Goal: Navigation & Orientation: Find specific page/section

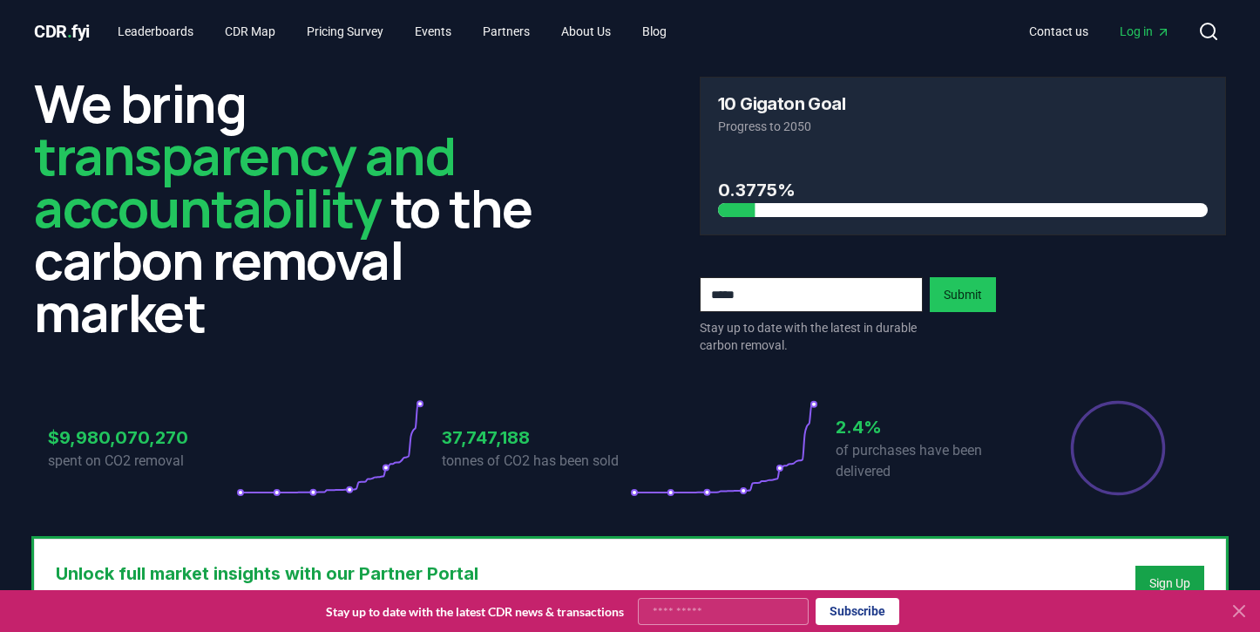
click at [735, 210] on div at bounding box center [510, 210] width 490 height 14
click at [189, 33] on link "Leaderboards" at bounding box center [156, 31] width 104 height 31
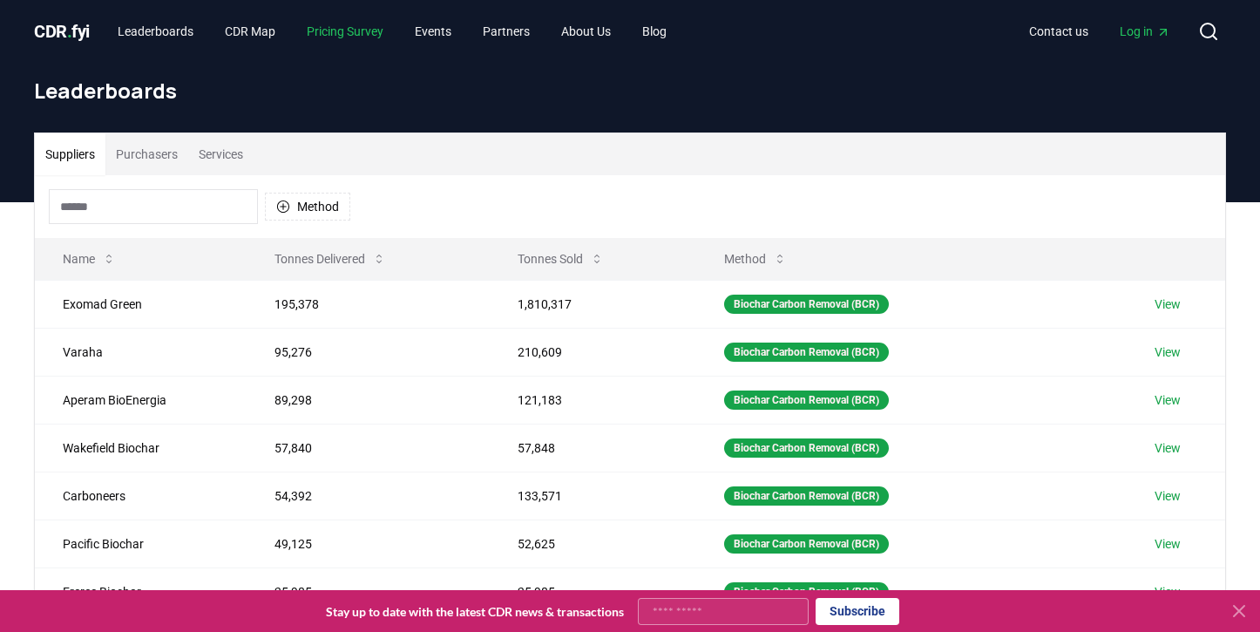
click at [362, 37] on link "Pricing Survey" at bounding box center [345, 31] width 105 height 31
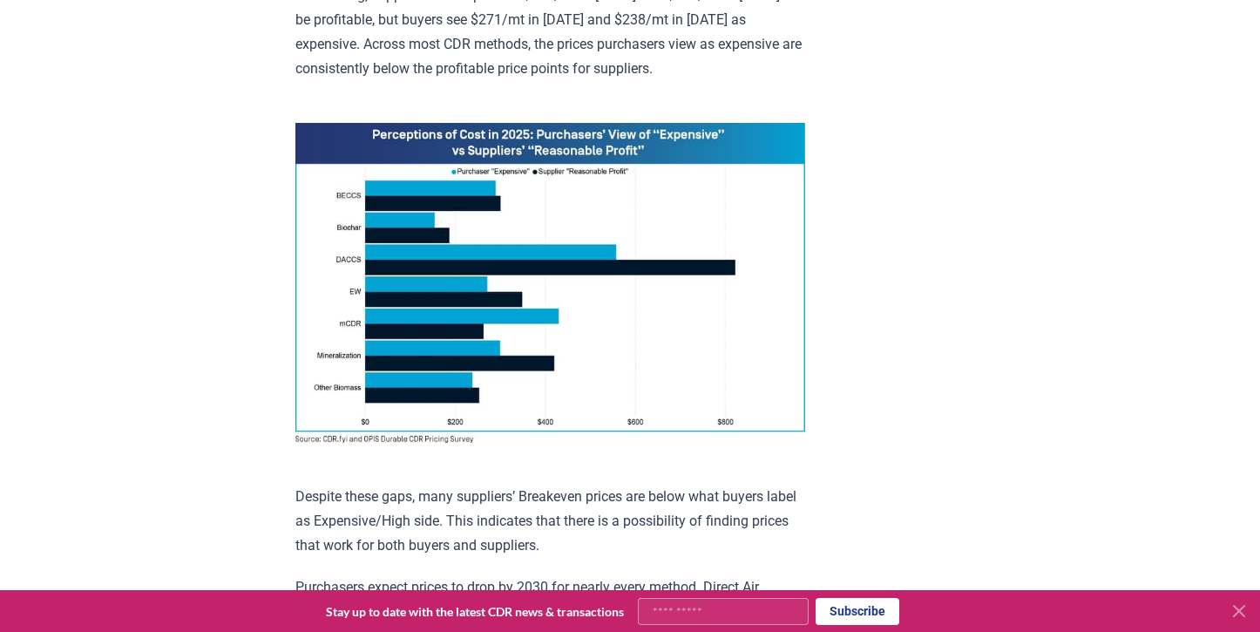
scroll to position [1267, 0]
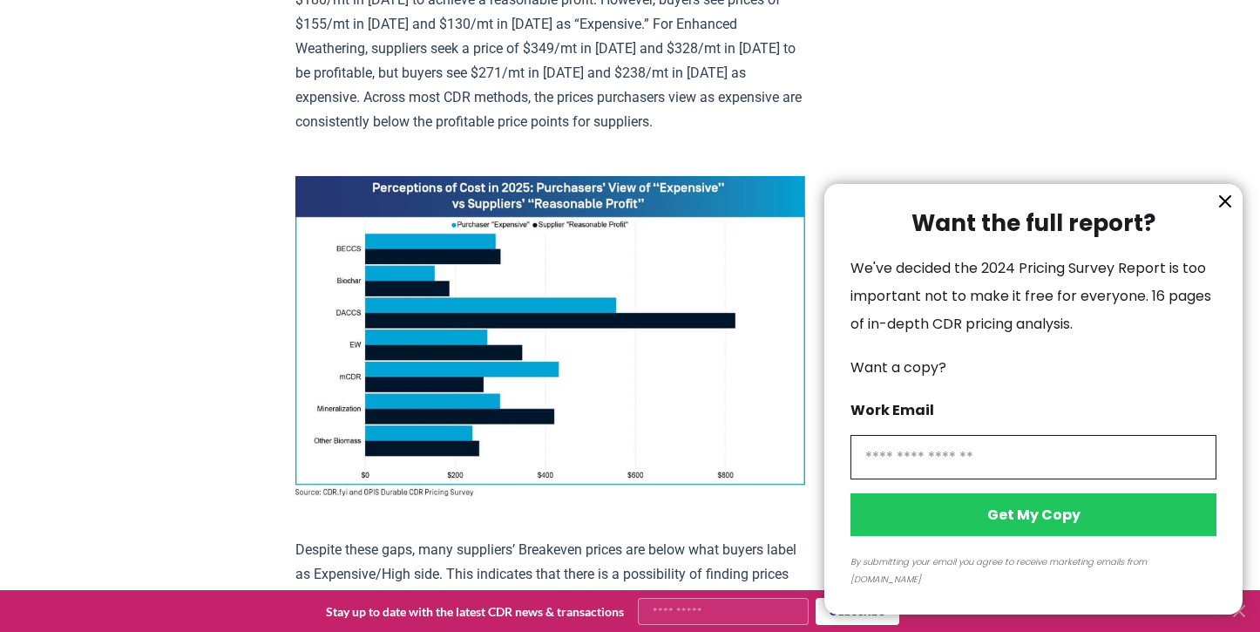
click at [460, 211] on div at bounding box center [630, 316] width 1260 height 632
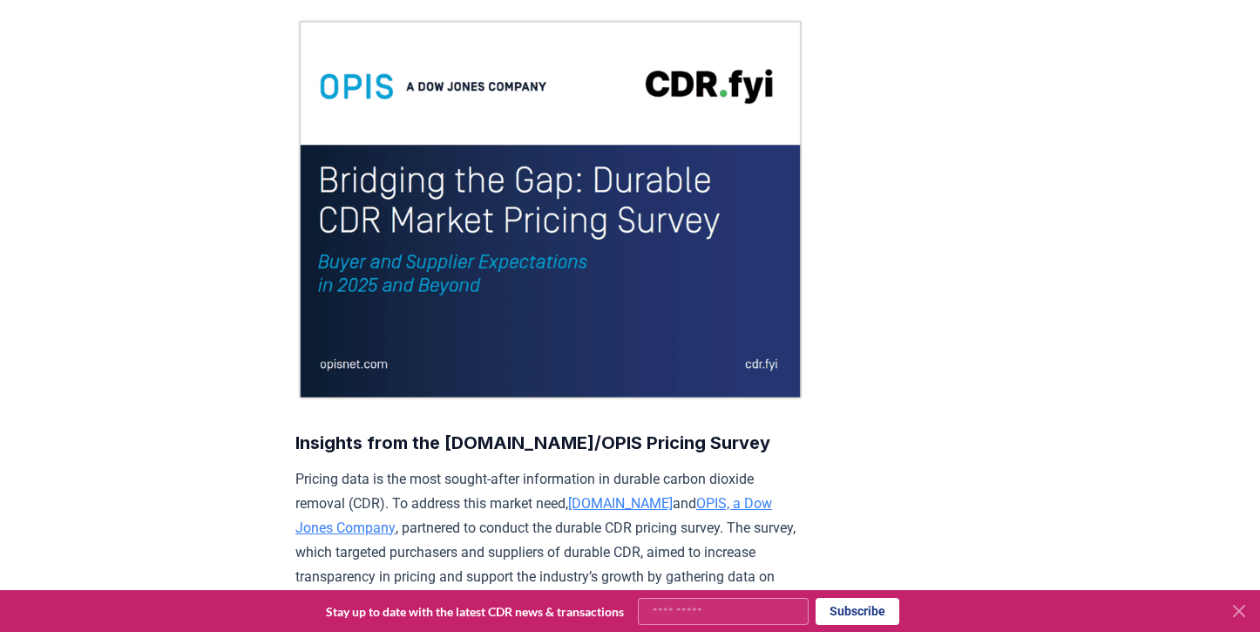
scroll to position [0, 0]
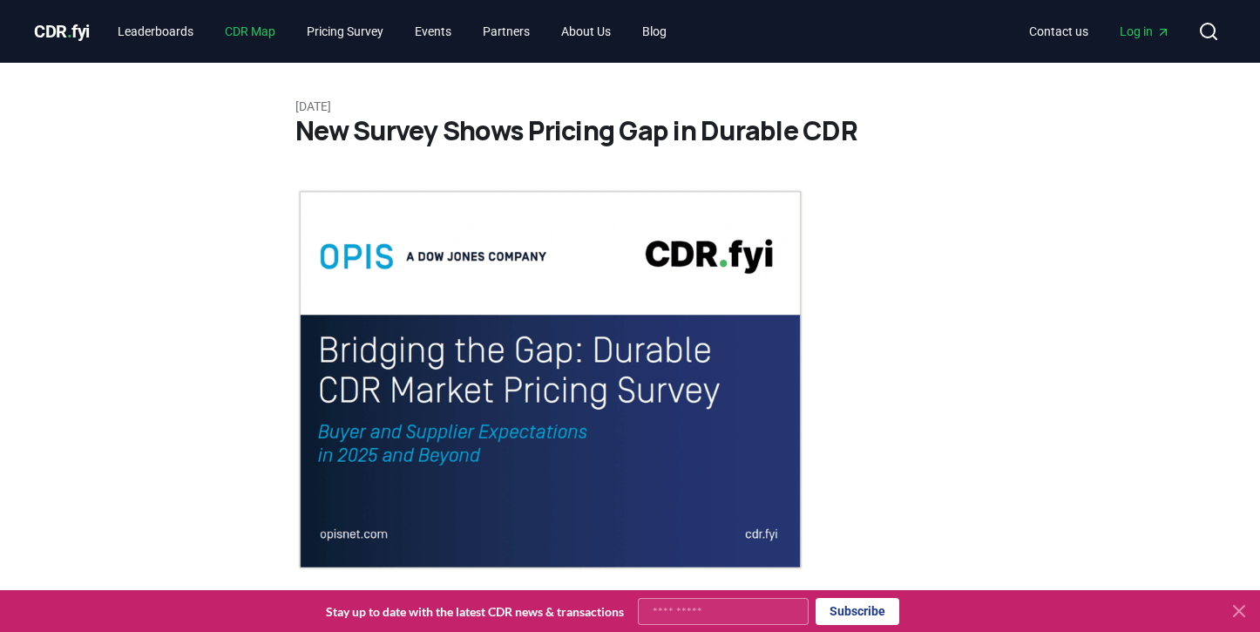
click at [259, 31] on link "CDR Map" at bounding box center [250, 31] width 78 height 31
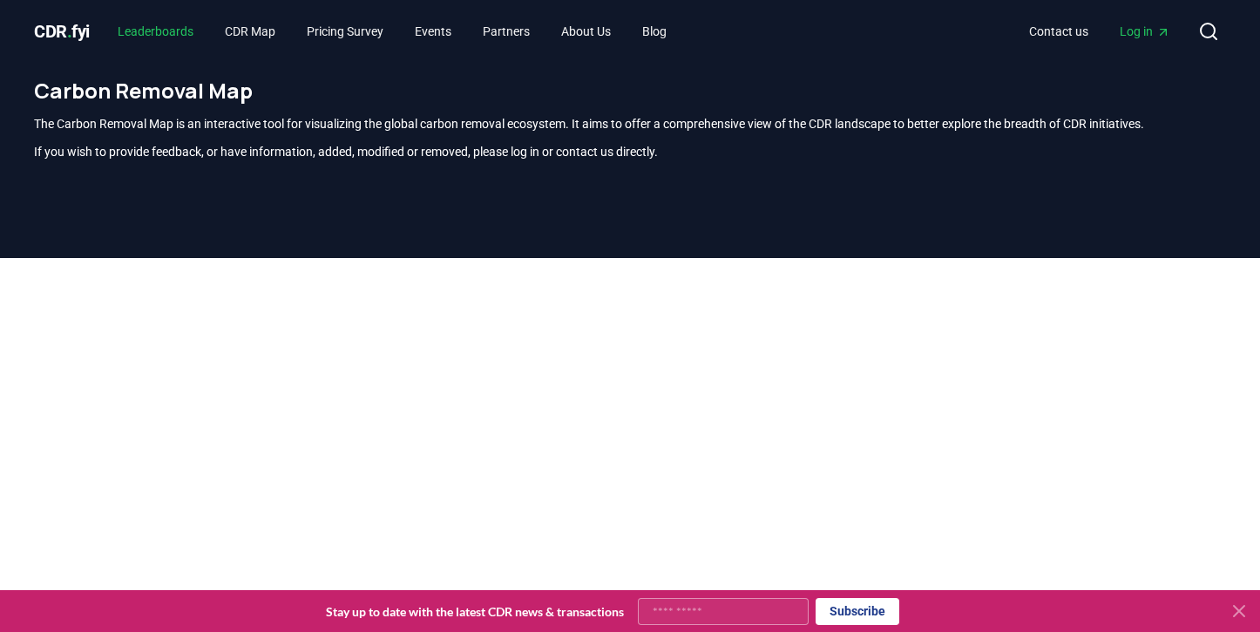
click at [161, 32] on link "Leaderboards" at bounding box center [156, 31] width 104 height 31
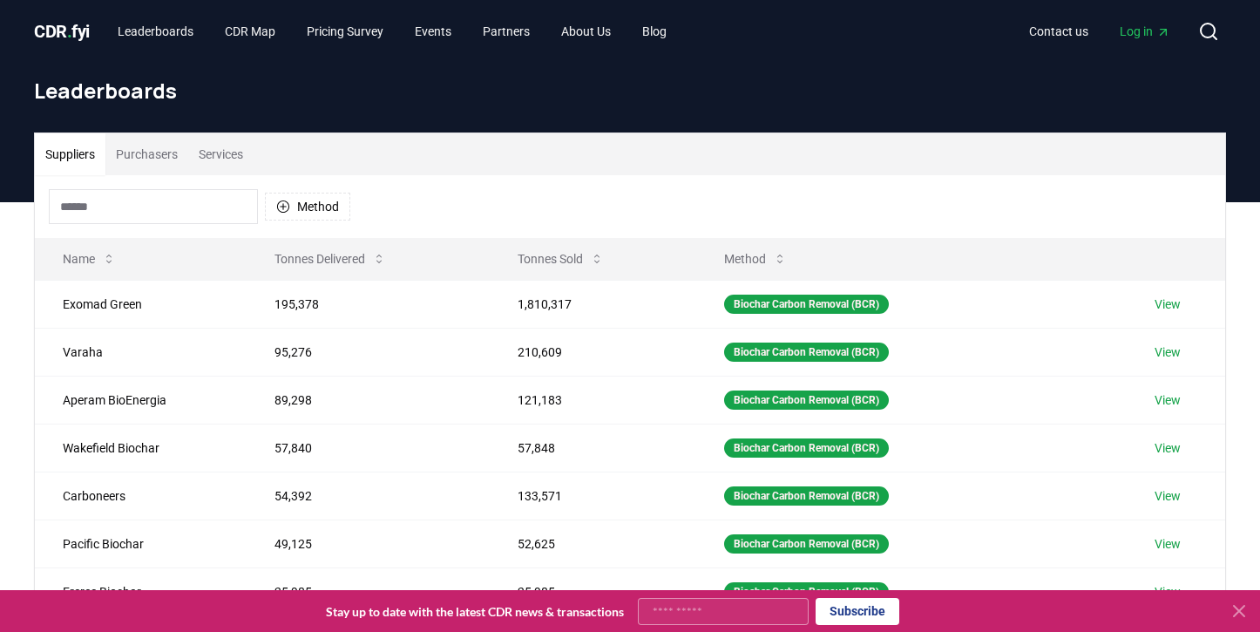
click at [195, 206] on input at bounding box center [153, 206] width 209 height 35
click at [283, 209] on icon "button" at bounding box center [283, 206] width 12 height 12
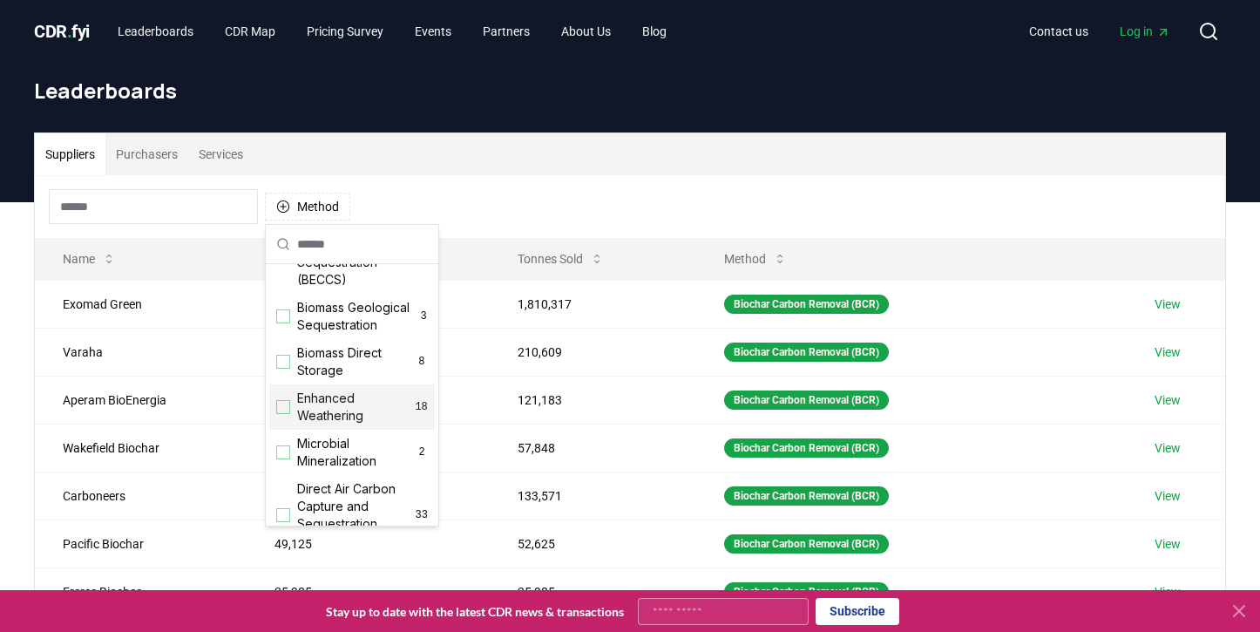
scroll to position [265, 0]
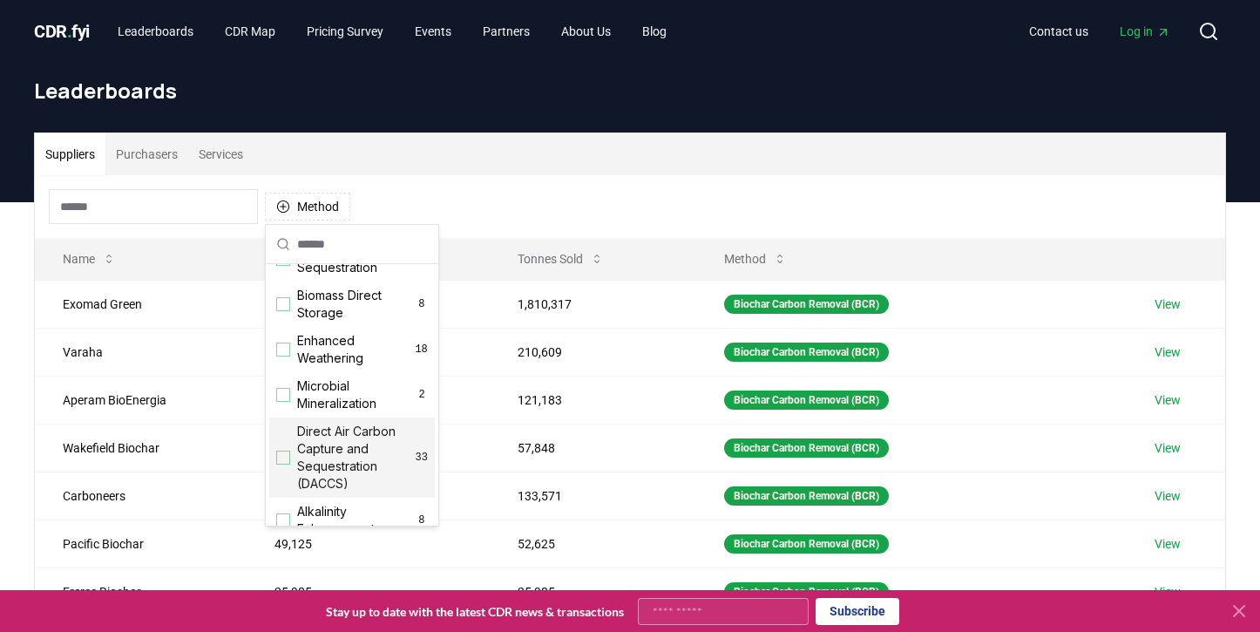
click at [283, 456] on div "Suggestions" at bounding box center [283, 457] width 14 height 14
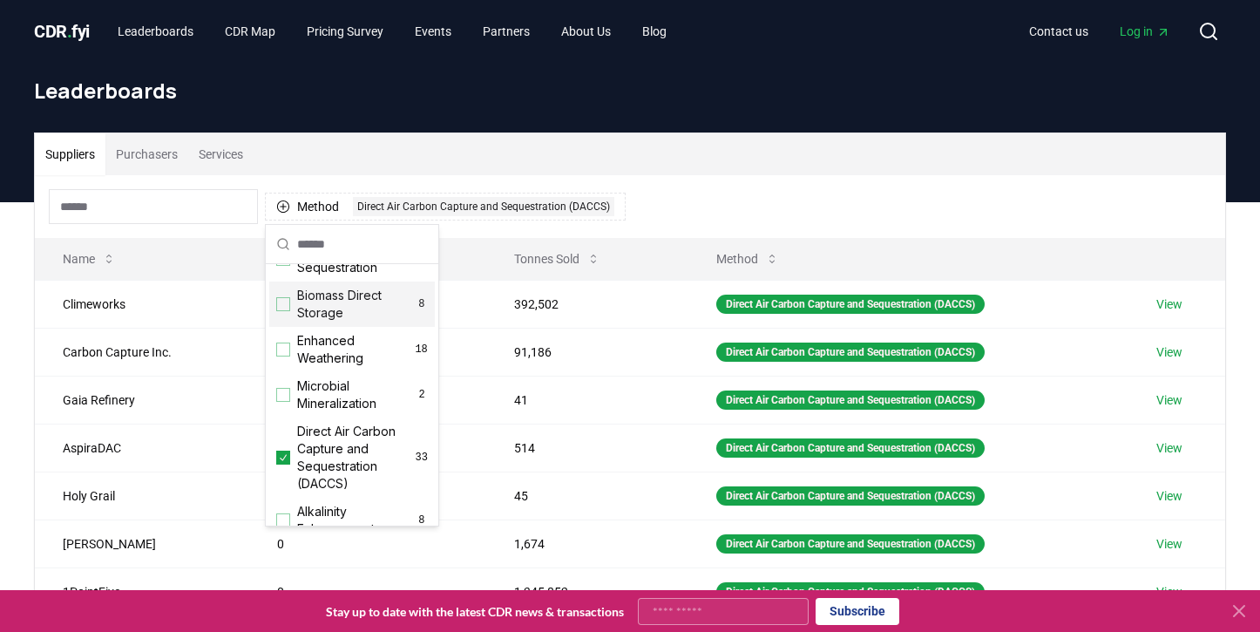
click at [577, 160] on div "Suppliers Purchasers Services" at bounding box center [630, 154] width 1190 height 42
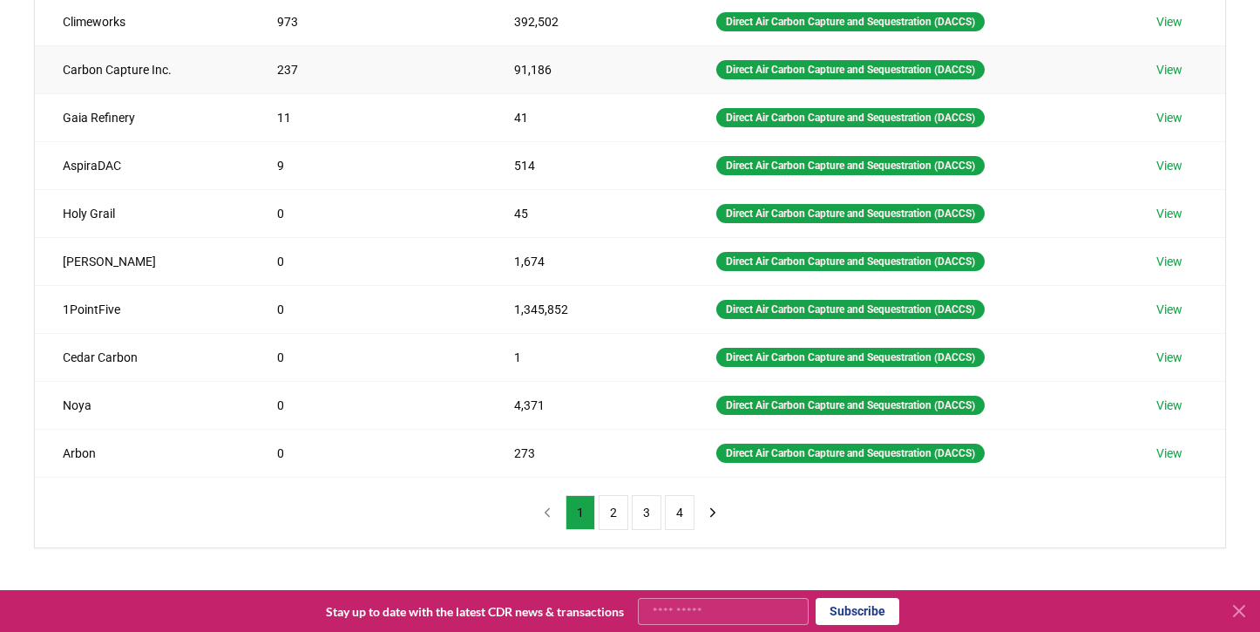
scroll to position [0, 0]
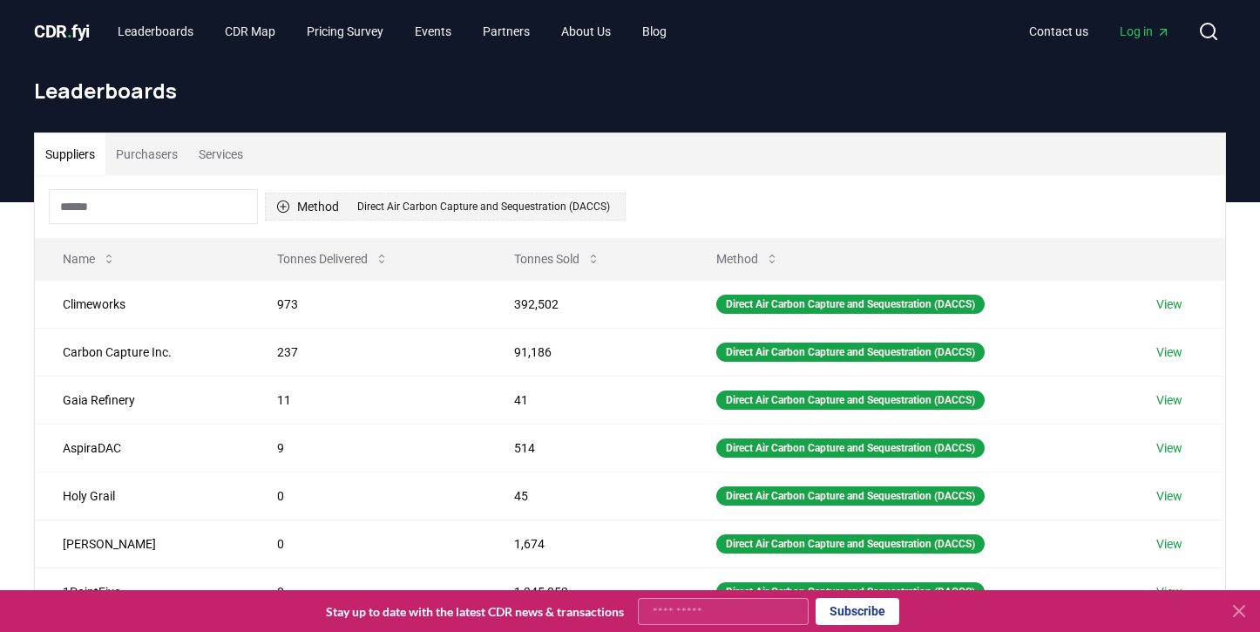
click at [411, 208] on div "Direct Air Carbon Capture and Sequestration (DACCS)" at bounding box center [483, 206] width 261 height 19
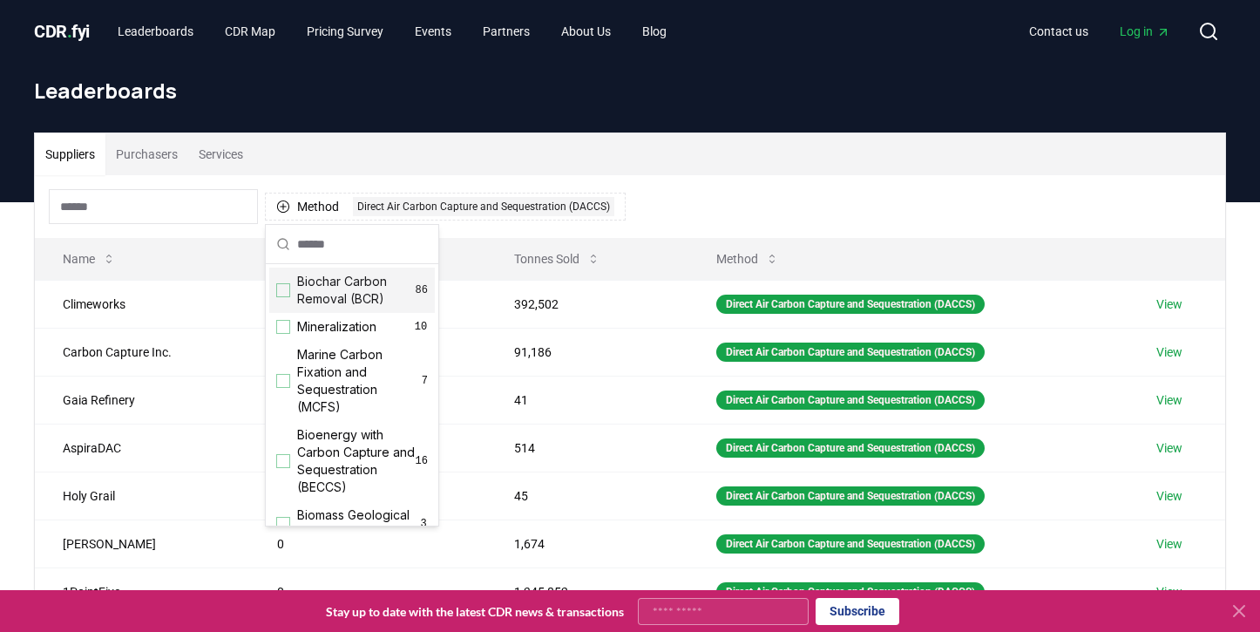
click at [536, 132] on div "Suppliers Purchasers Services Method 1 Direct Air Carbon Capture and Sequestrat…" at bounding box center [630, 481] width 1192 height 698
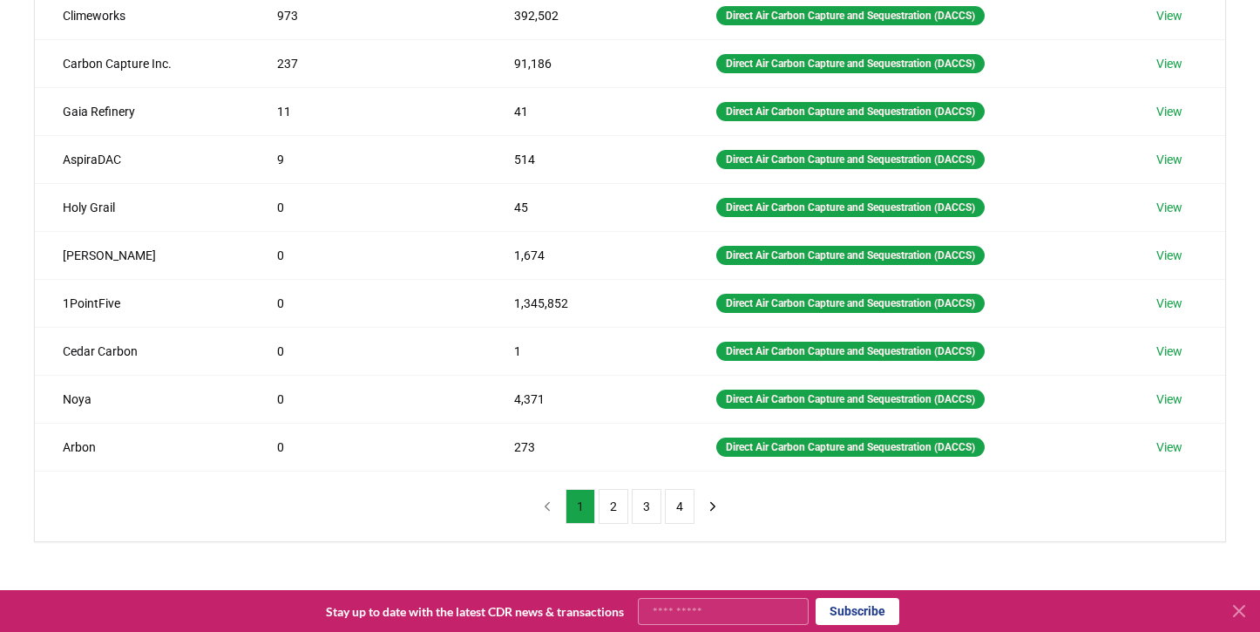
scroll to position [257, 0]
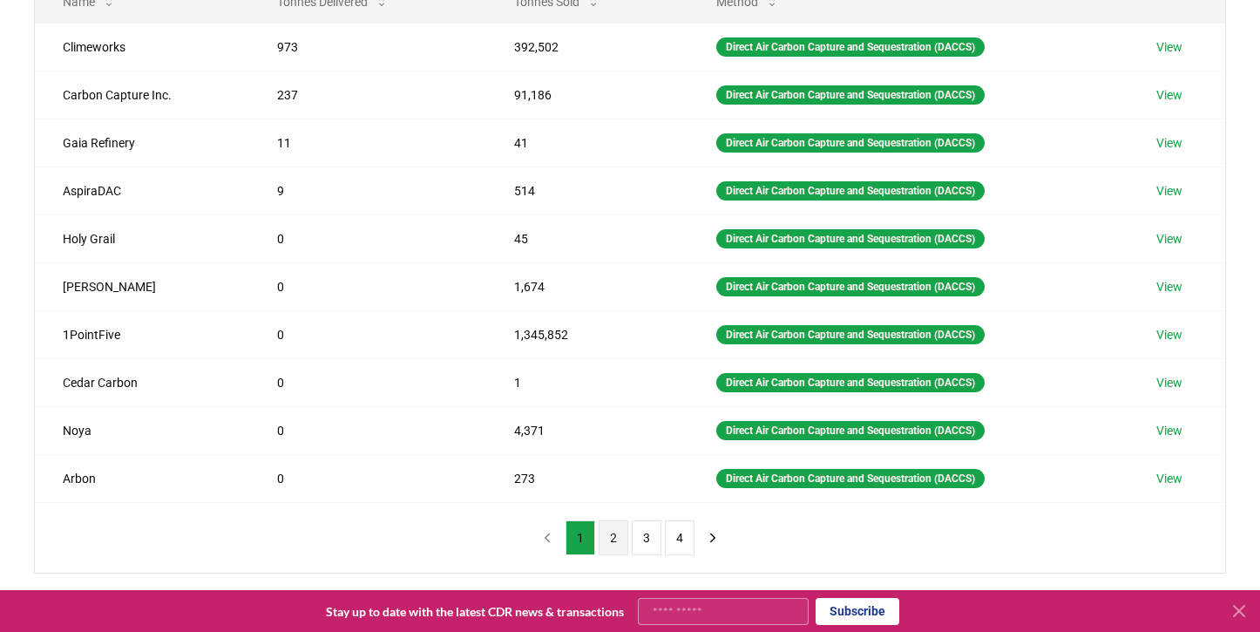
click at [609, 532] on button "2" at bounding box center [613, 537] width 30 height 35
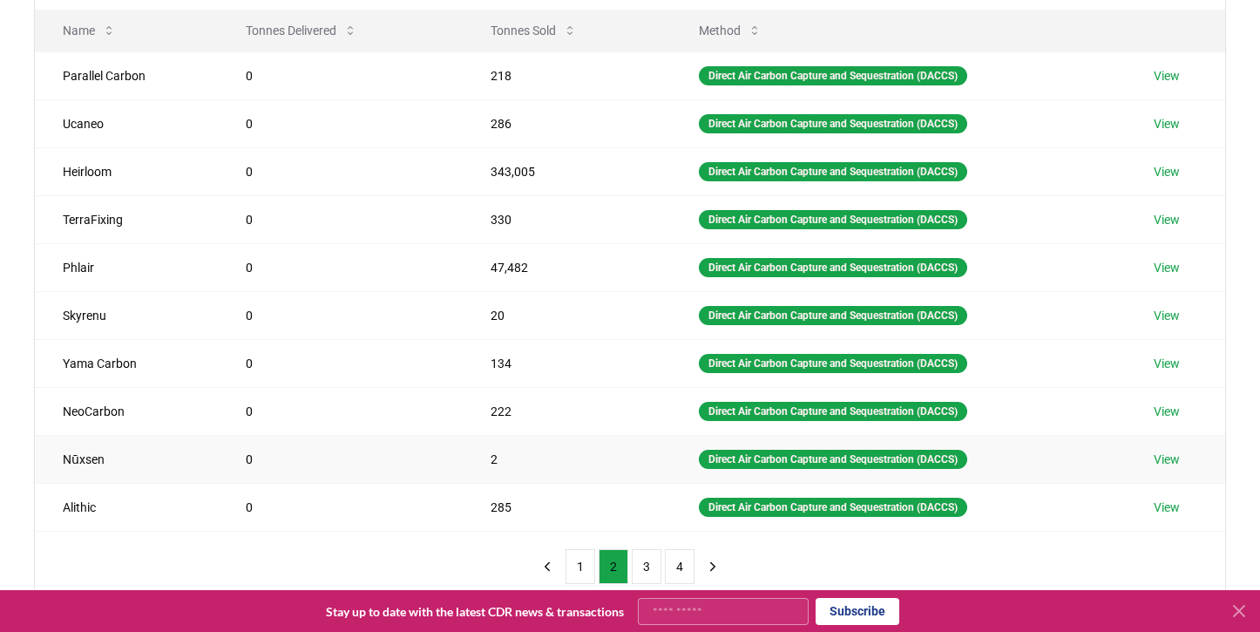
scroll to position [232, 0]
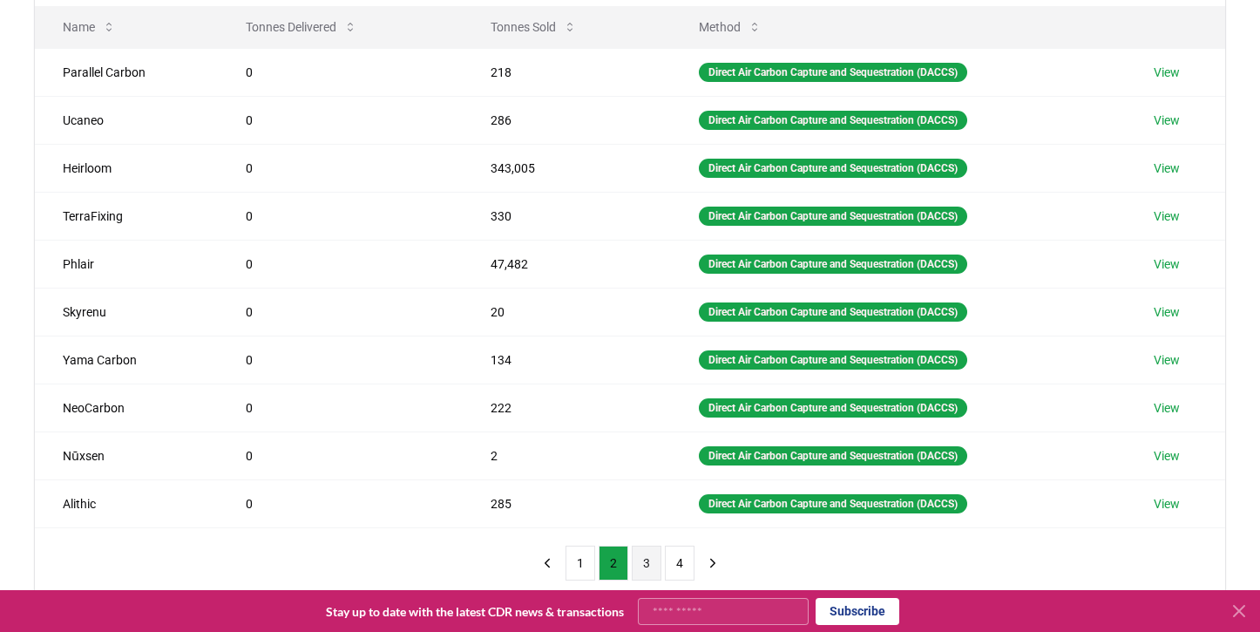
click at [644, 569] on button "3" at bounding box center [647, 562] width 30 height 35
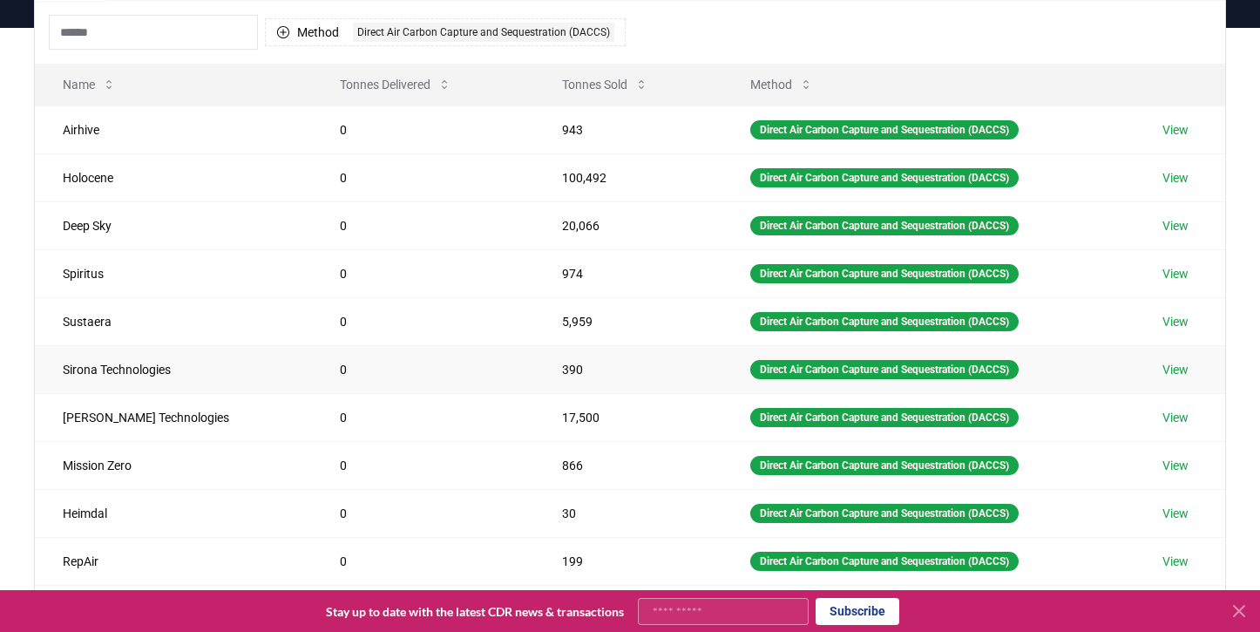
scroll to position [172, 0]
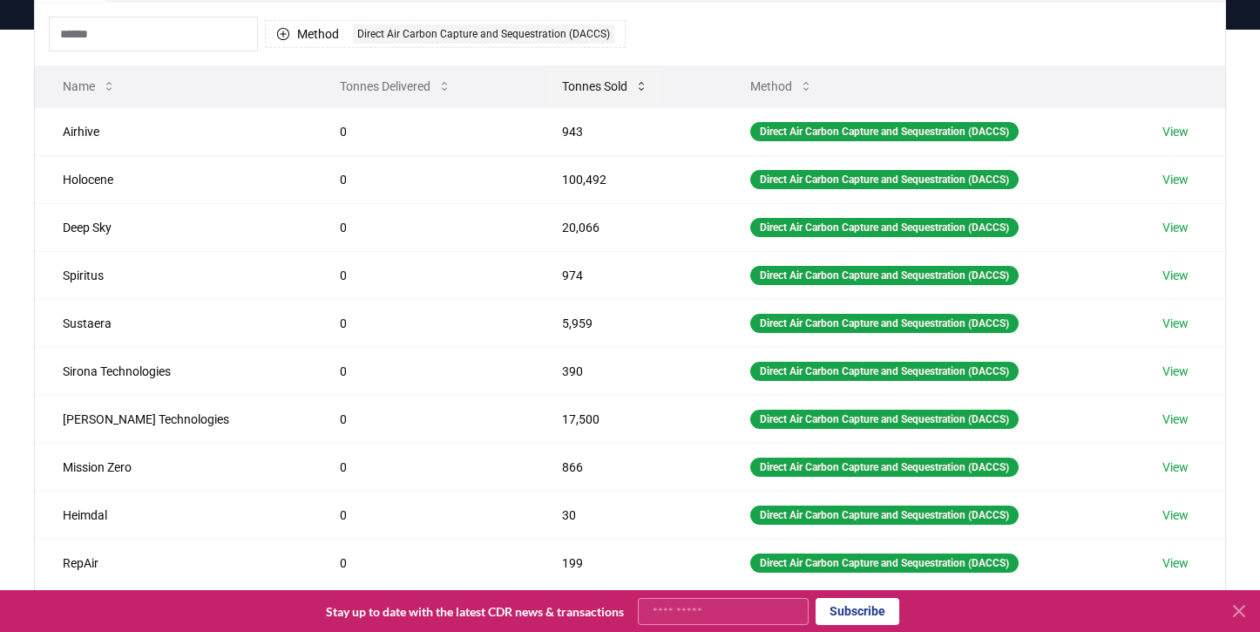
click at [581, 85] on button "Tonnes Sold" at bounding box center [605, 86] width 114 height 35
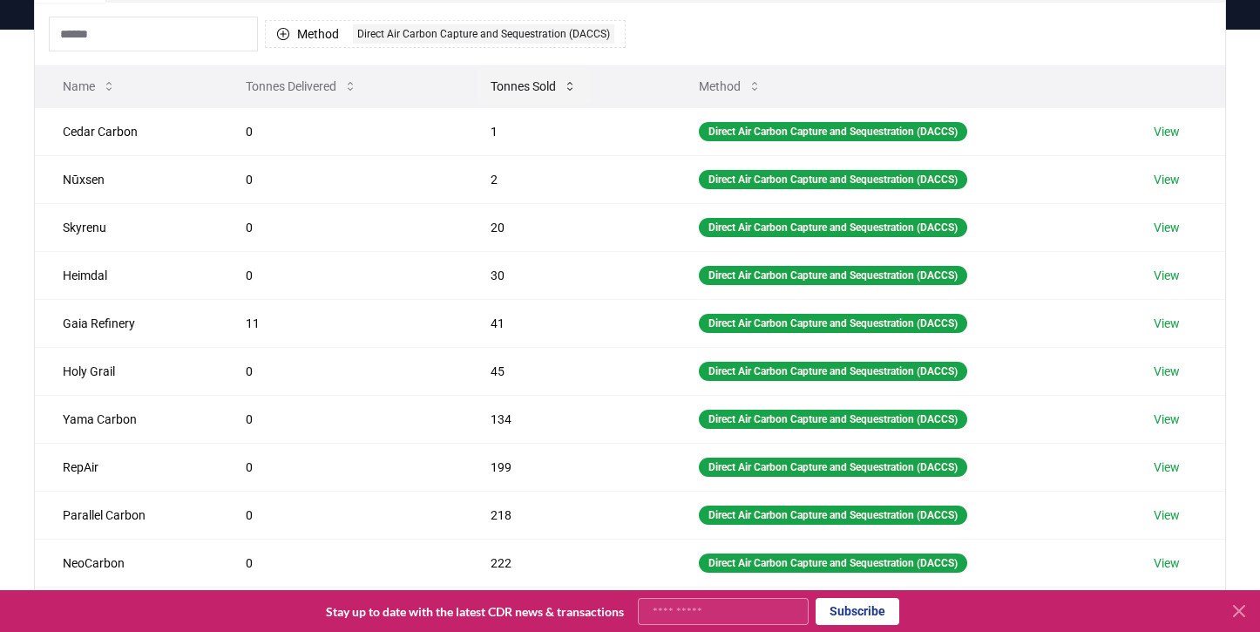
click at [557, 94] on button "Tonnes Sold" at bounding box center [533, 86] width 114 height 35
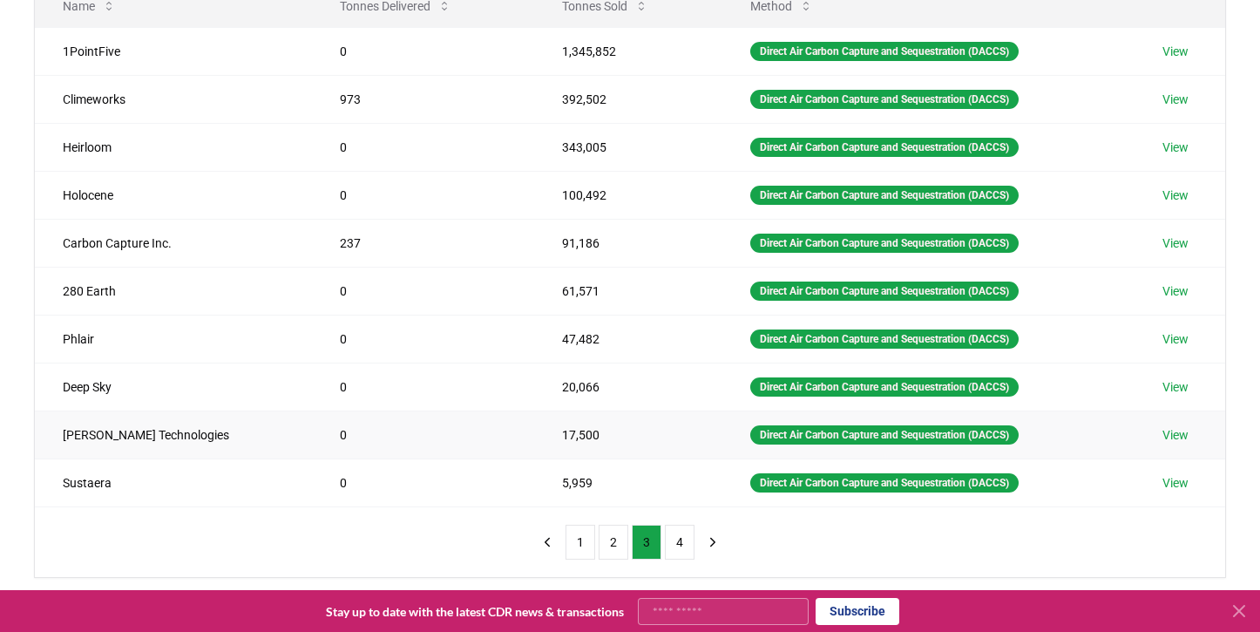
scroll to position [257, 0]
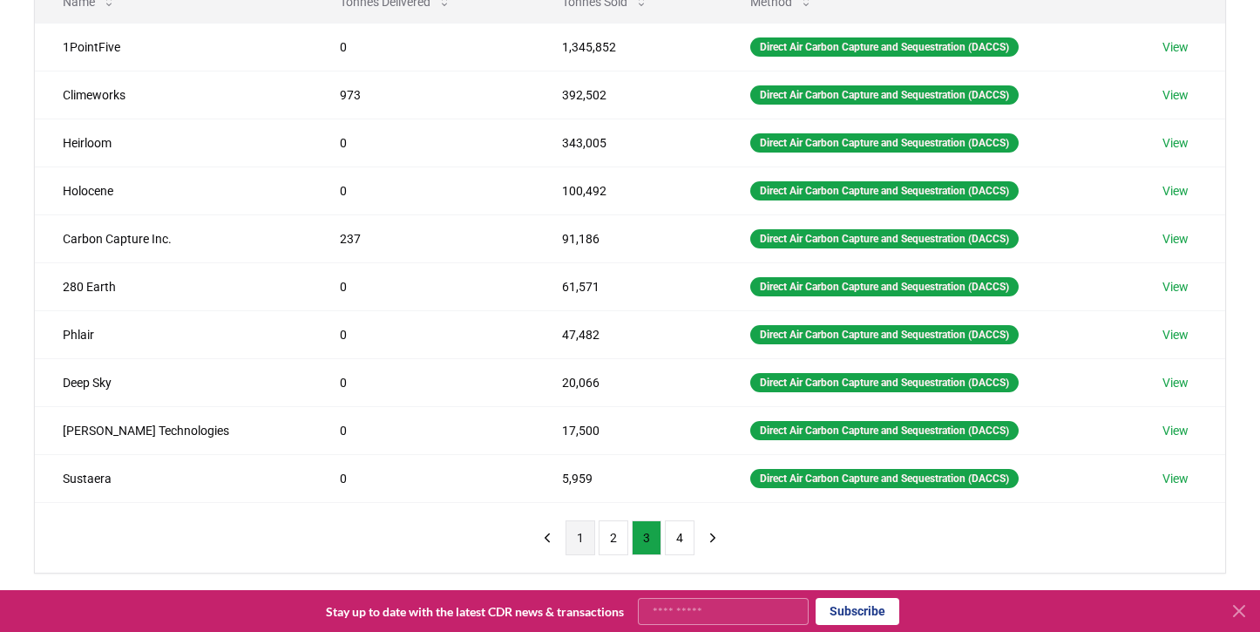
click at [580, 538] on button "1" at bounding box center [580, 537] width 30 height 35
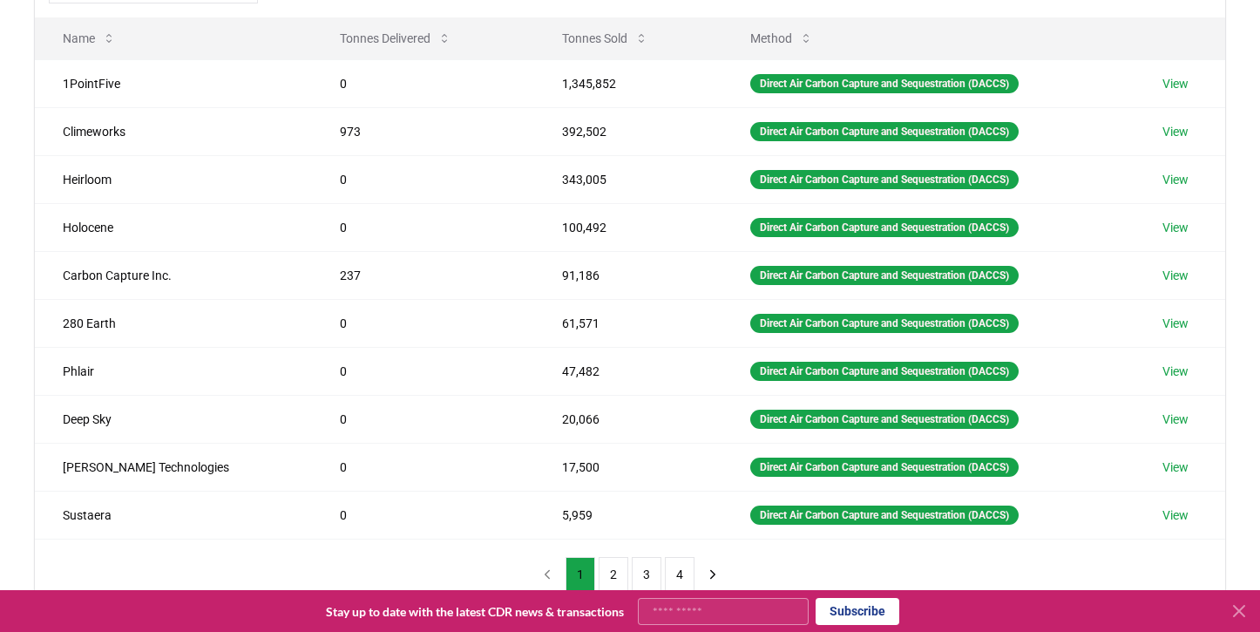
scroll to position [254, 0]
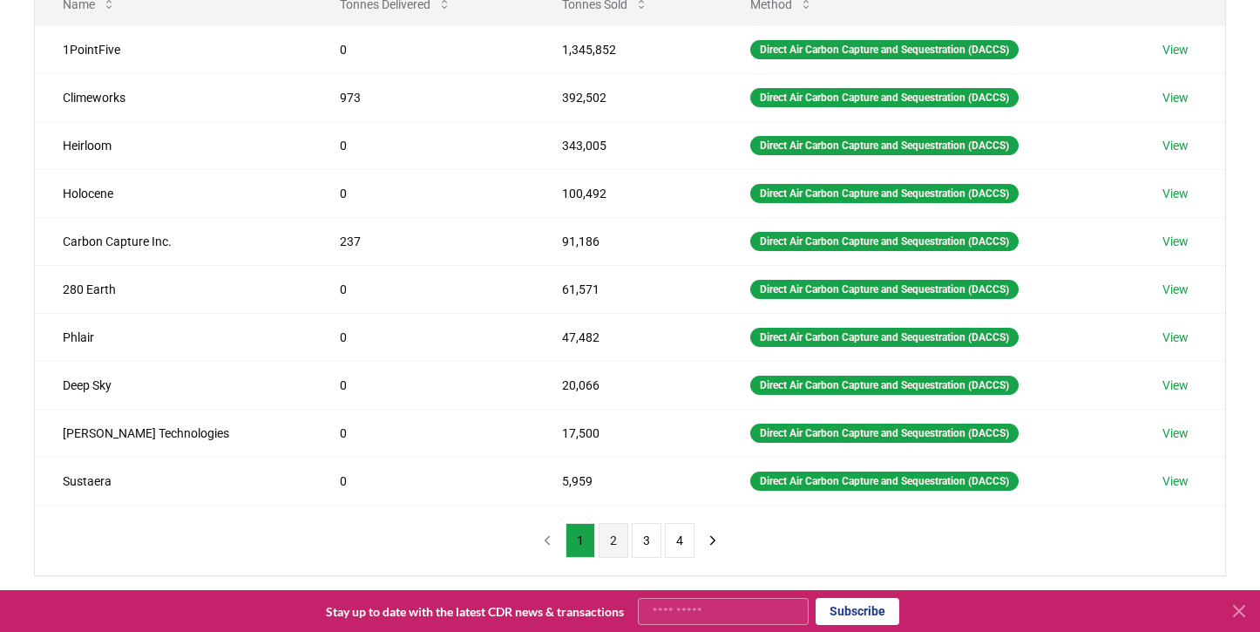
click at [614, 535] on button "2" at bounding box center [613, 540] width 30 height 35
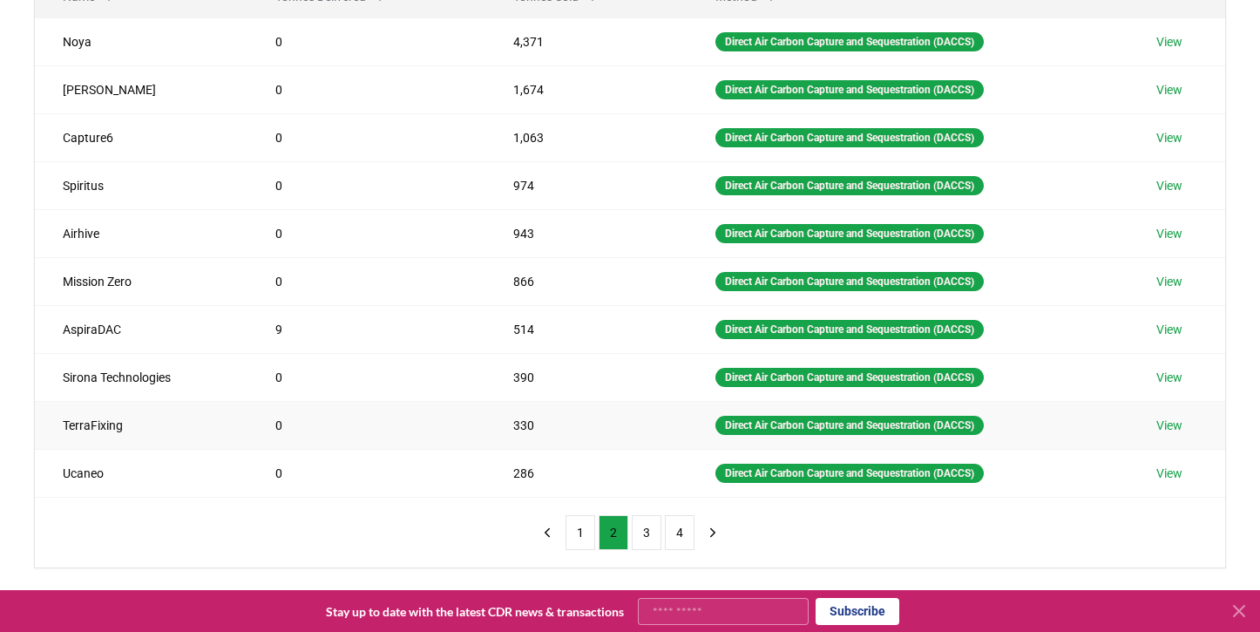
scroll to position [284, 0]
